Goal: Task Accomplishment & Management: Manage account settings

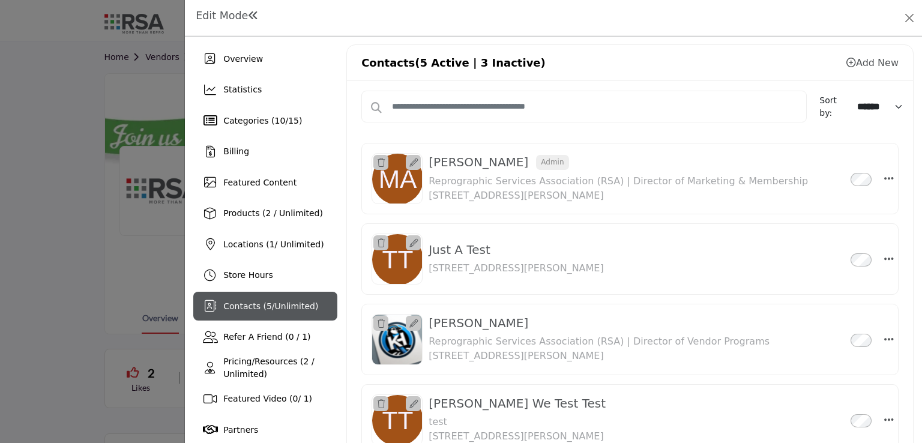
click at [76, 115] on div at bounding box center [461, 221] width 922 height 443
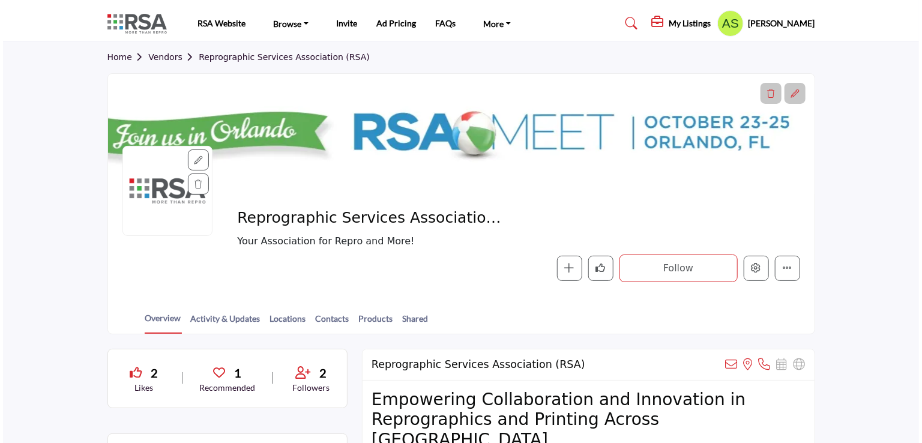
scroll to position [89, 0]
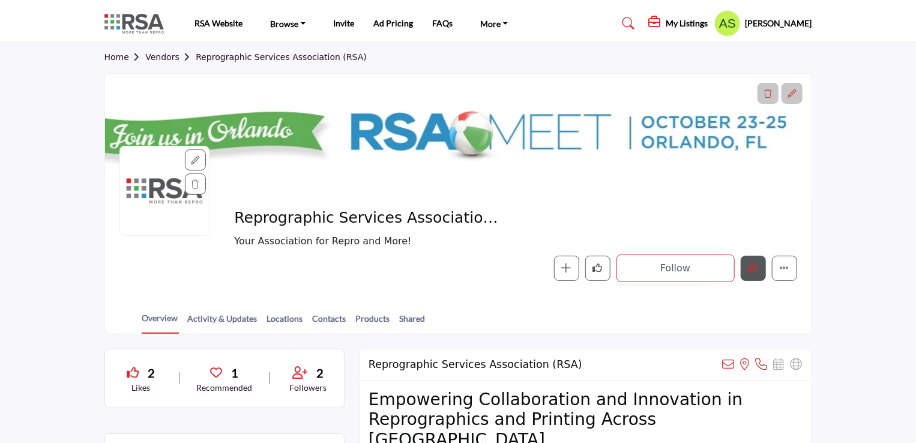
click at [755, 274] on button "Edit company" at bounding box center [752, 268] width 25 height 25
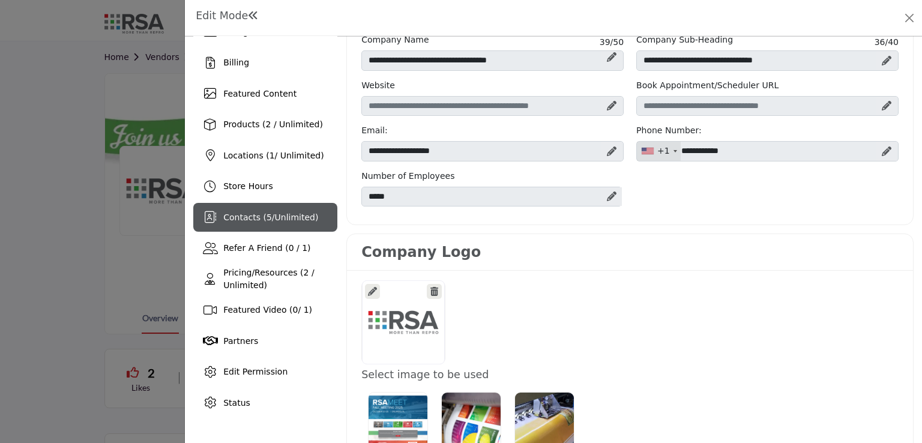
click at [275, 217] on span "Unlimited" at bounding box center [295, 217] width 40 height 10
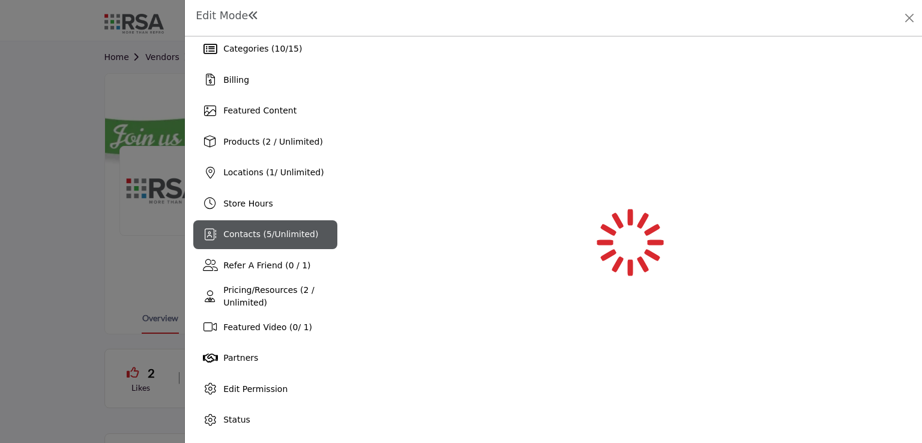
scroll to position [72, 0]
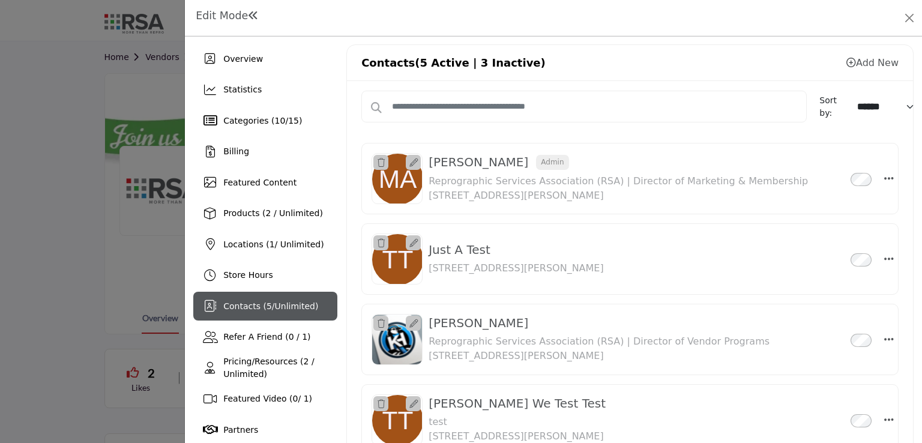
click at [278, 315] on div "Contacts ( 5 / Unlimited )" at bounding box center [265, 306] width 144 height 29
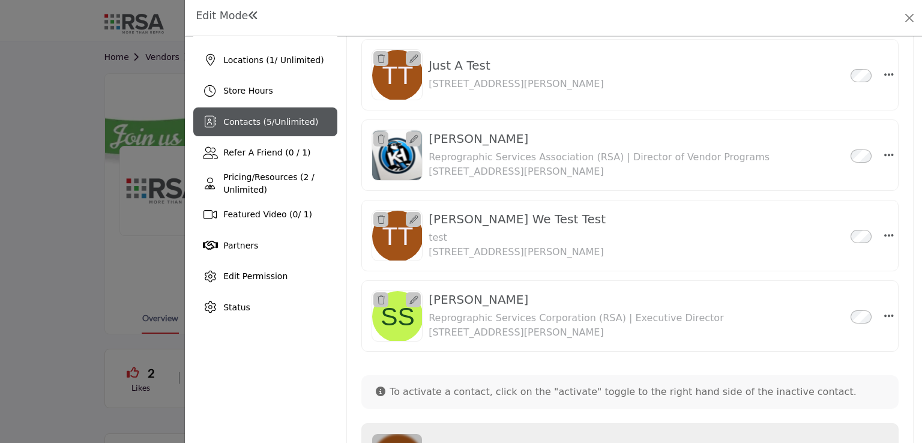
scroll to position [224, 0]
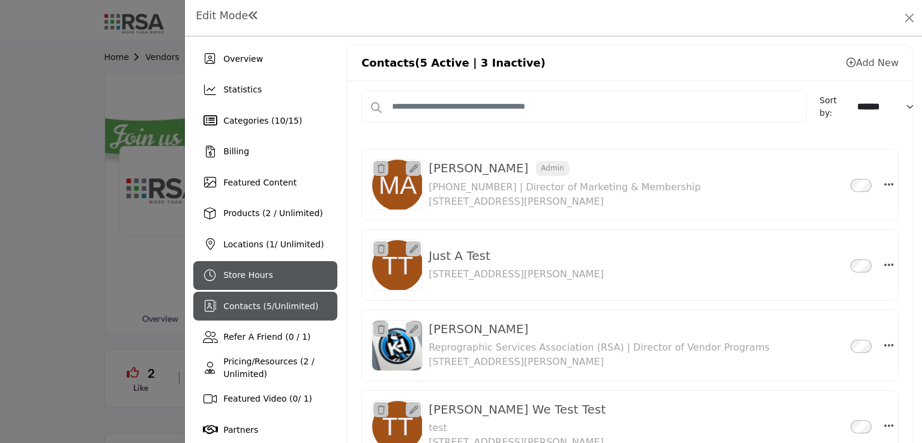
scroll to position [52, 0]
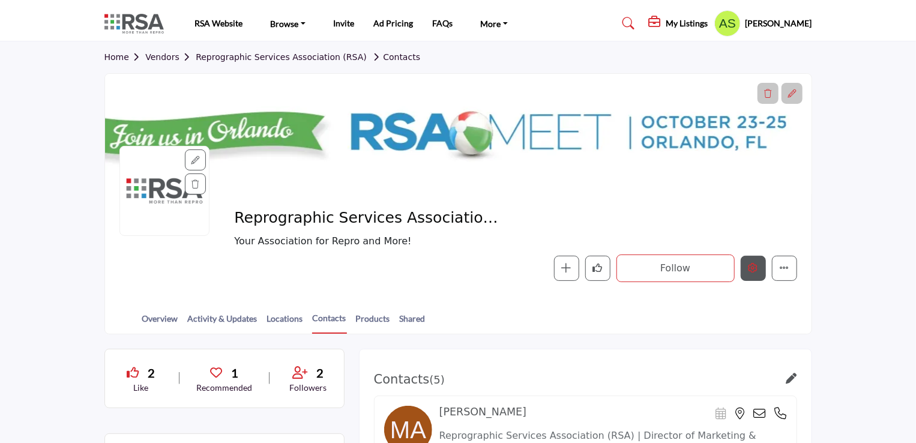
click at [763, 268] on button "Edit company" at bounding box center [752, 268] width 25 height 25
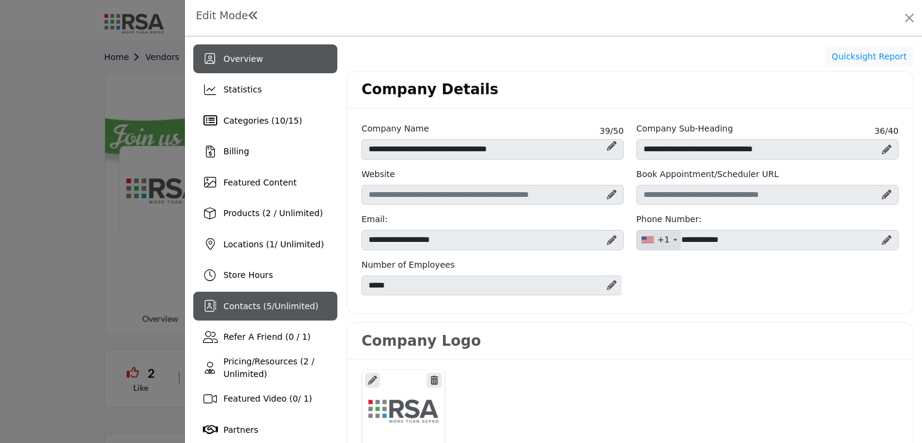
click at [254, 302] on span "Contacts ( 5 / Unlimited )" at bounding box center [270, 306] width 95 height 10
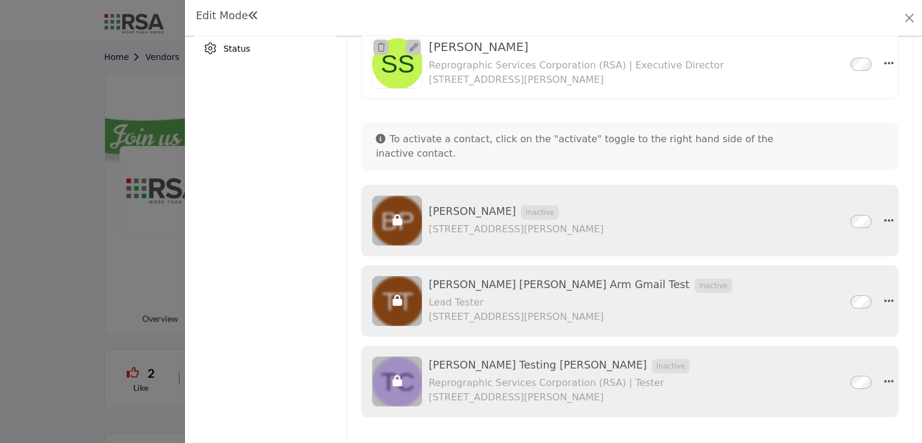
scroll to position [466, 0]
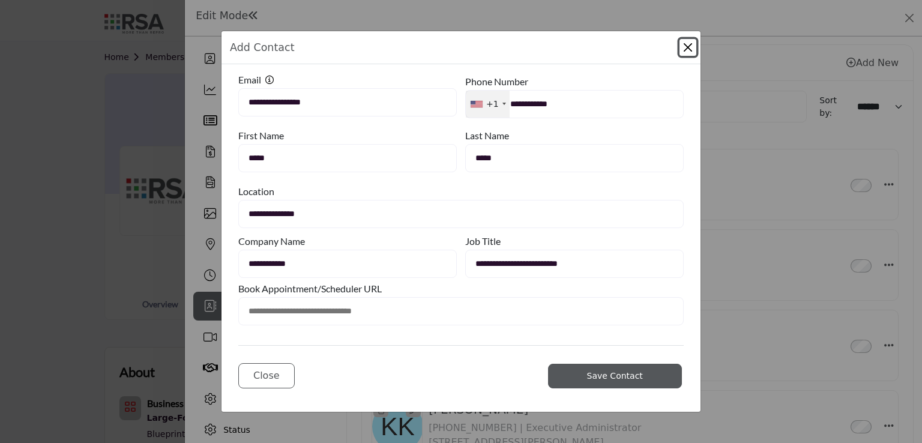
click at [646, 73] on div "Phone Number" at bounding box center [574, 81] width 218 height 17
click at [681, 49] on button "Close Modal" at bounding box center [687, 47] width 17 height 17
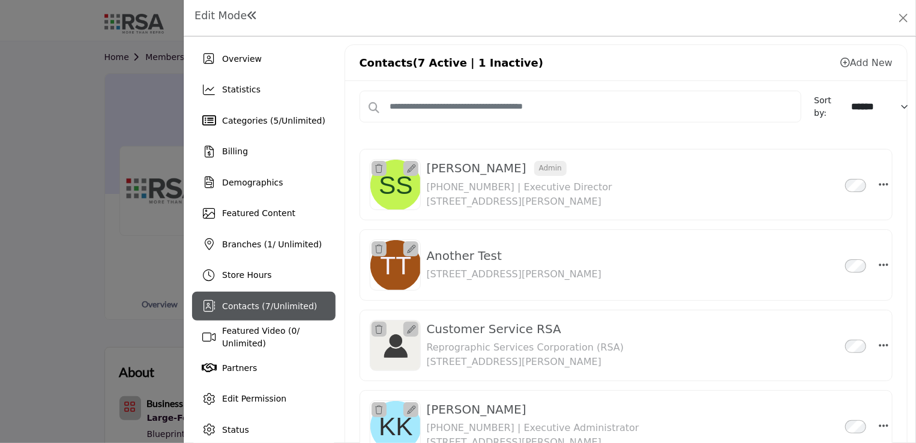
click at [859, 65] on link "Add New" at bounding box center [866, 62] width 52 height 11
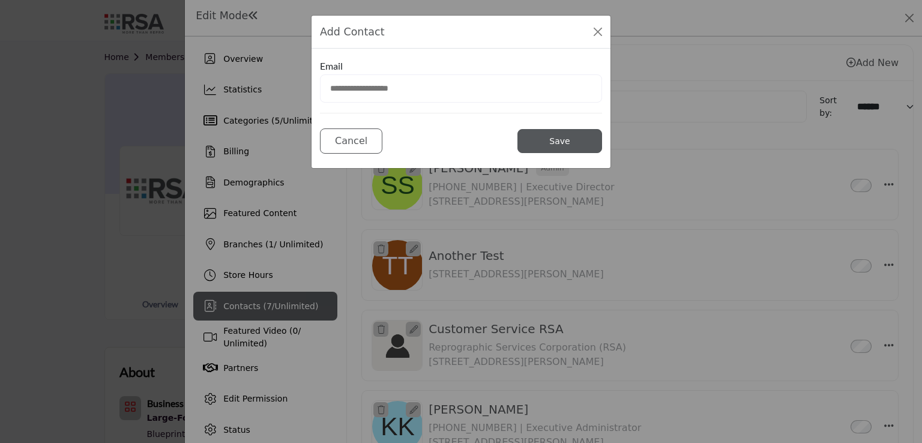
click at [427, 79] on input "email" at bounding box center [461, 88] width 282 height 28
click at [106, 163] on div "Add Contact Email Cancel Save" at bounding box center [461, 221] width 922 height 443
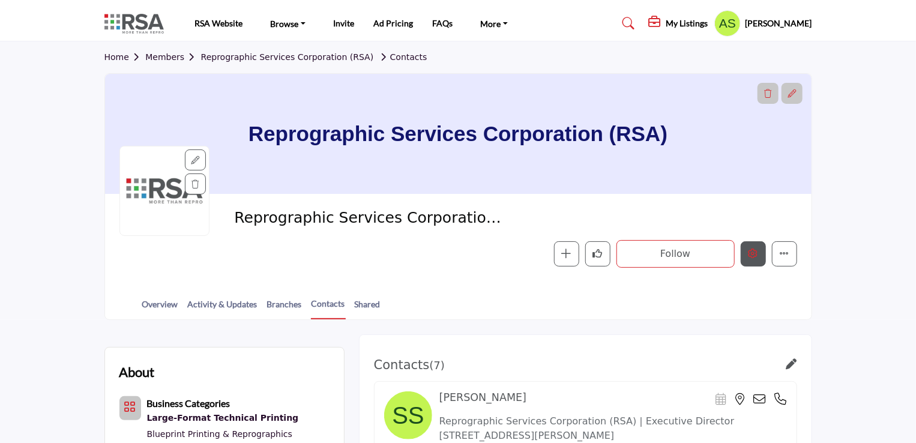
click at [756, 260] on button "Edit company" at bounding box center [752, 253] width 25 height 25
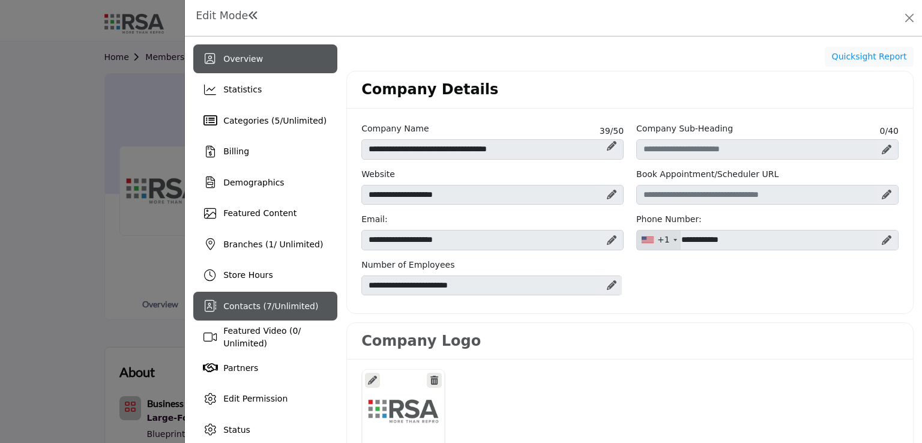
click at [299, 307] on span "Unlimited" at bounding box center [295, 306] width 40 height 10
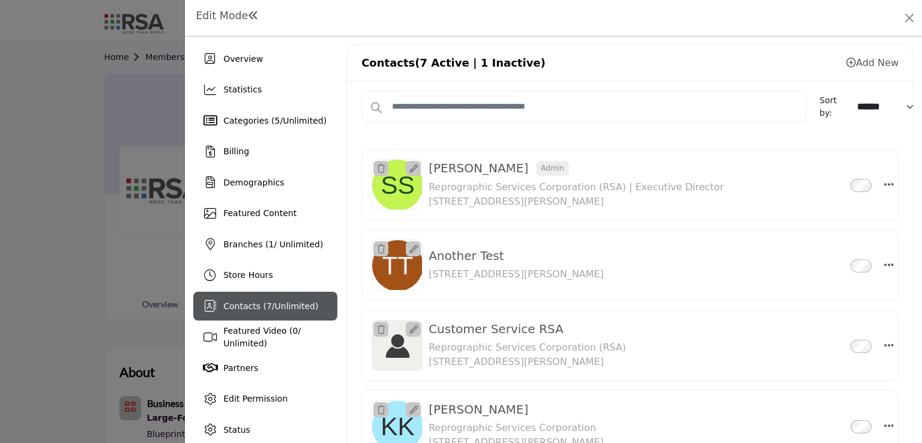
click at [864, 70] on div "Add New" at bounding box center [872, 63] width 52 height 14
click at [864, 69] on div "Add New" at bounding box center [872, 63] width 52 height 14
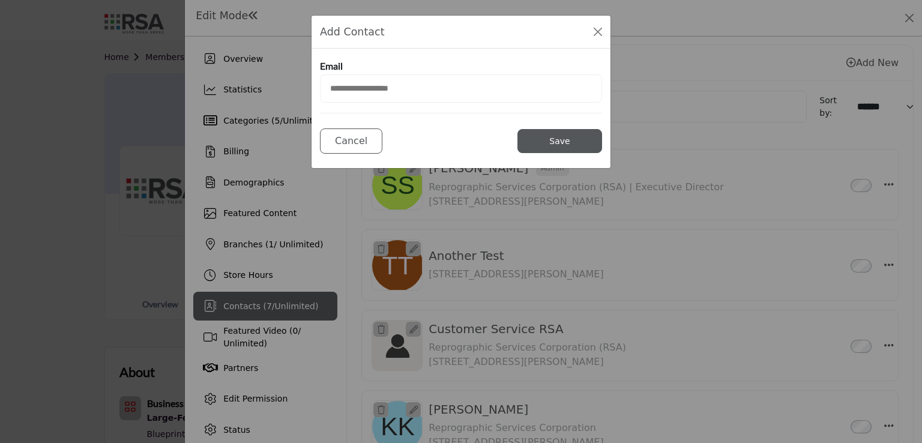
click at [473, 90] on input "email" at bounding box center [461, 88] width 282 height 28
paste input "**********"
type input "**********"
click at [528, 140] on button "Save" at bounding box center [559, 141] width 85 height 24
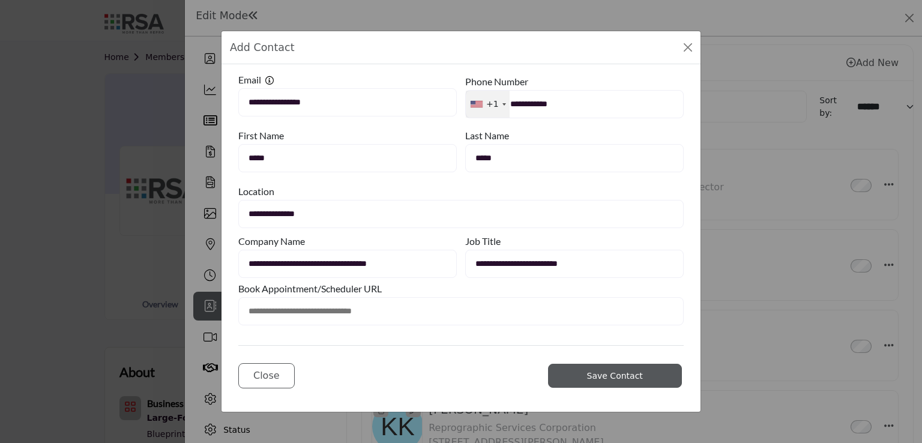
click at [601, 373] on span "Save Contact" at bounding box center [615, 376] width 56 height 10
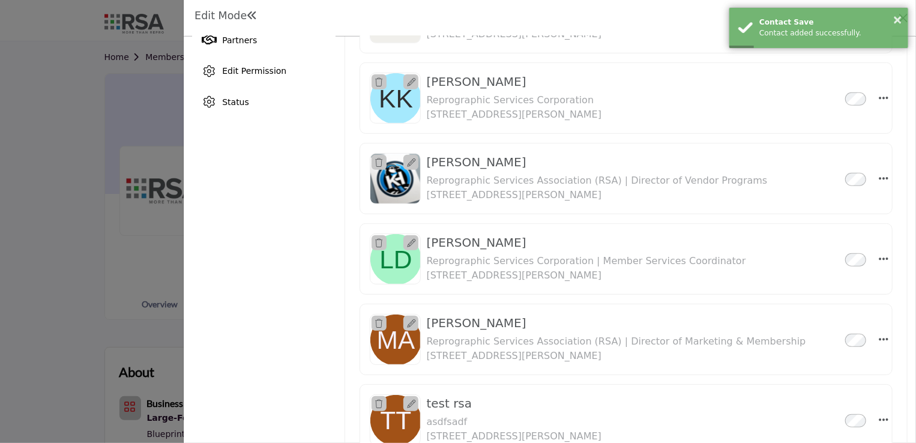
scroll to position [329, 0]
